Goal: Register for event/course

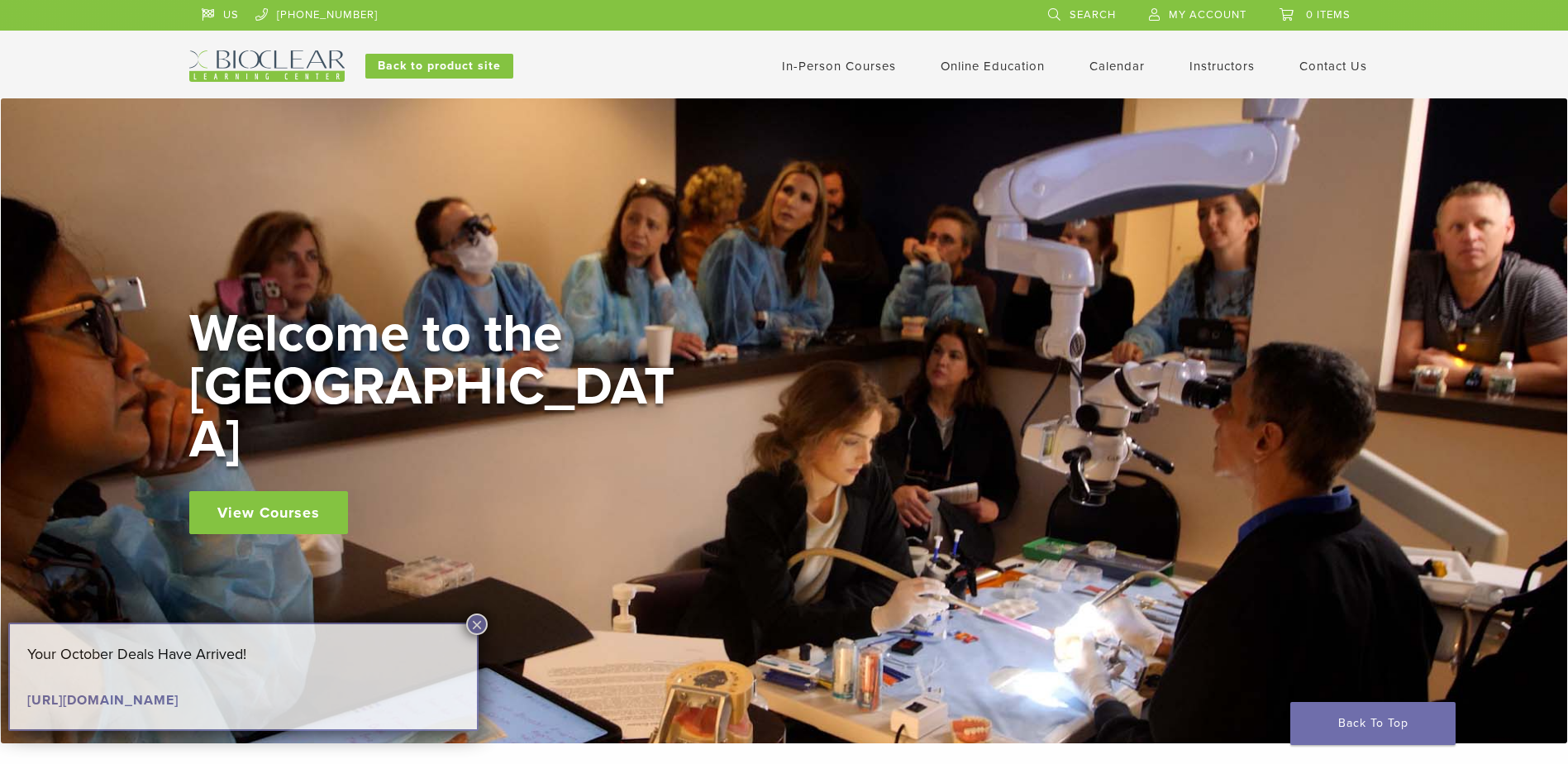
scroll to position [248, 0]
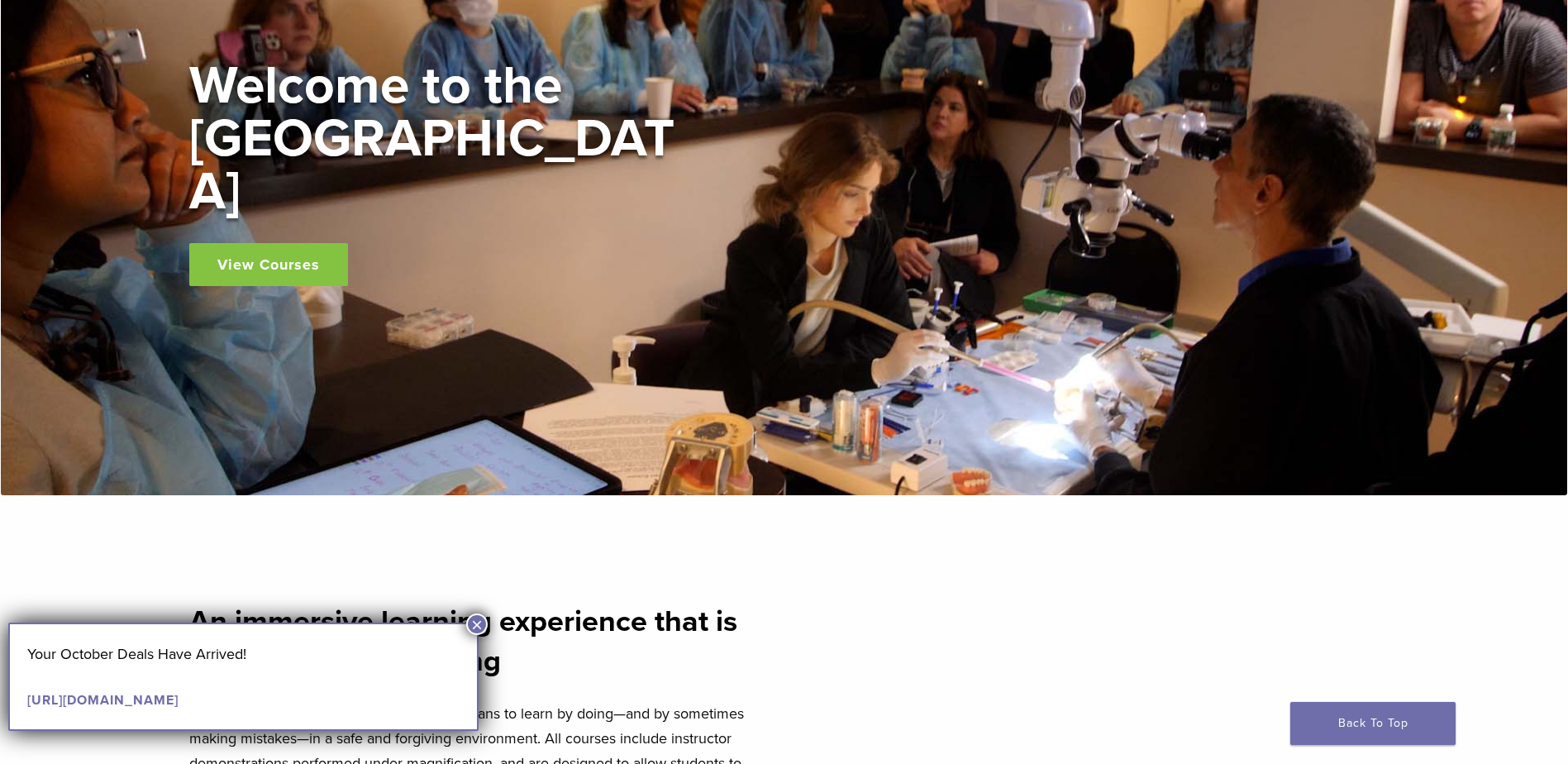
click at [286, 243] on link "View Courses" at bounding box center [269, 264] width 158 height 43
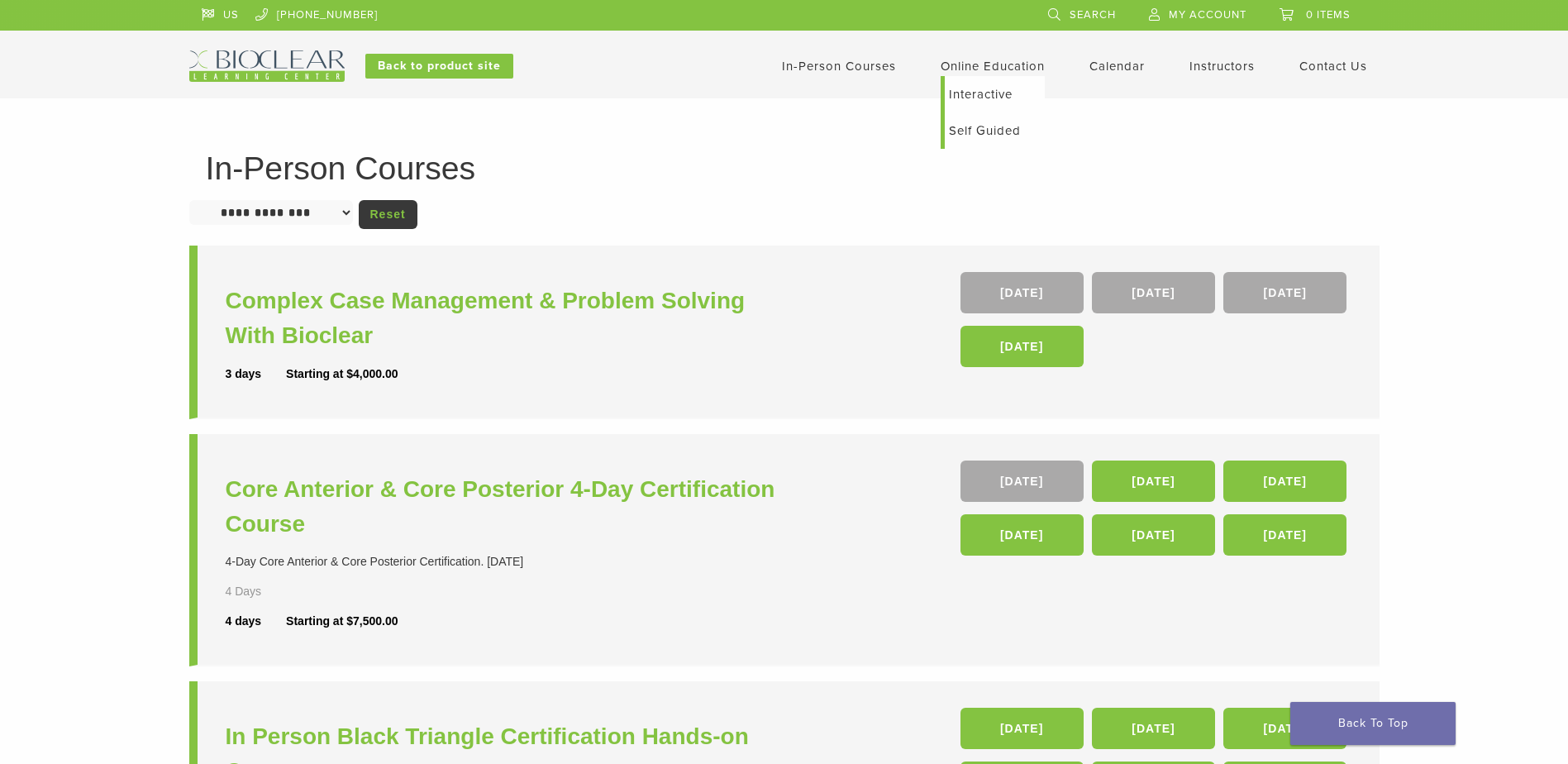
click at [996, 64] on link "Online Education" at bounding box center [992, 66] width 104 height 15
click at [990, 126] on link "Self Guided" at bounding box center [995, 130] width 100 height 37
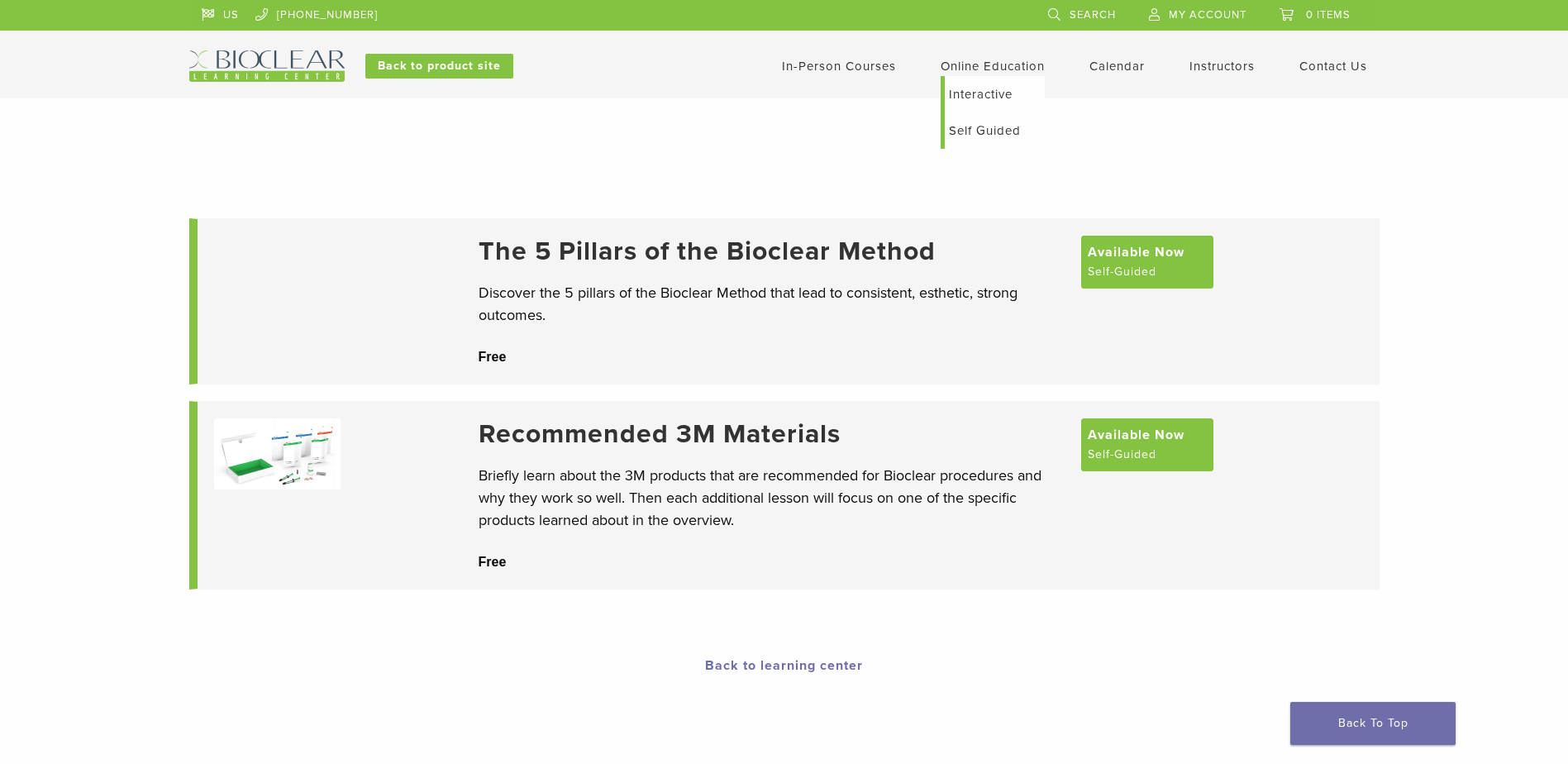
click at [980, 71] on link "Online Education" at bounding box center [992, 66] width 104 height 15
click at [973, 102] on link "Interactive" at bounding box center [995, 93] width 100 height 37
